Goal: Find specific page/section: Find specific page/section

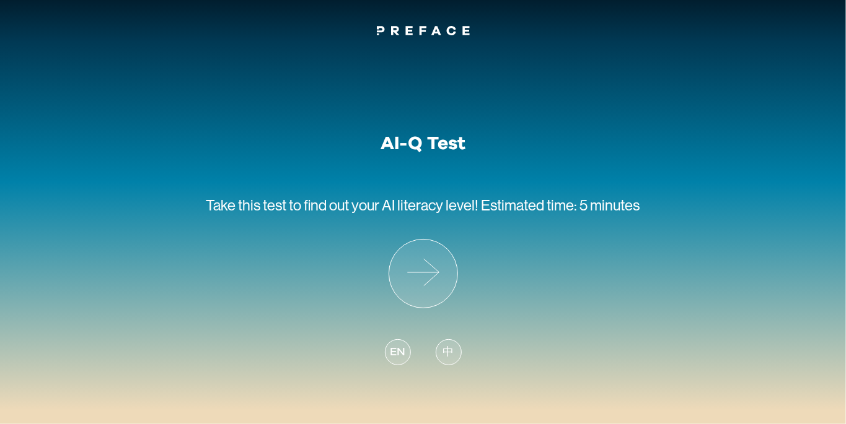
scroll to position [5, 0]
click at [420, 240] on icon at bounding box center [423, 274] width 68 height 68
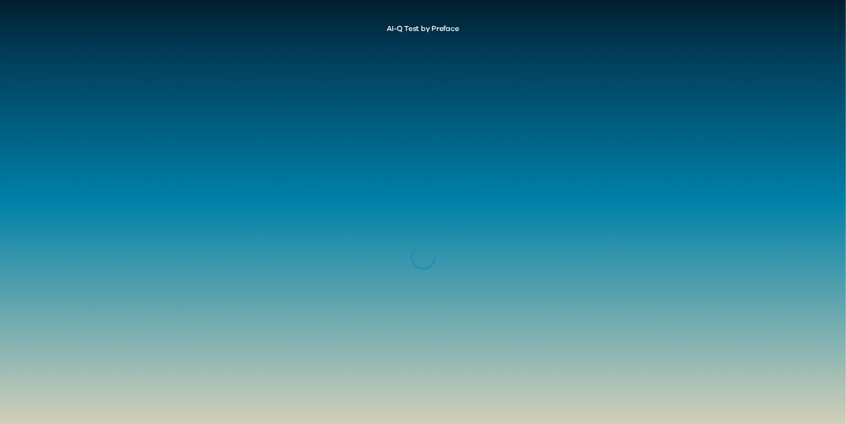
click at [415, 232] on div at bounding box center [423, 258] width 846 height 424
